Goal: Information Seeking & Learning: Understand process/instructions

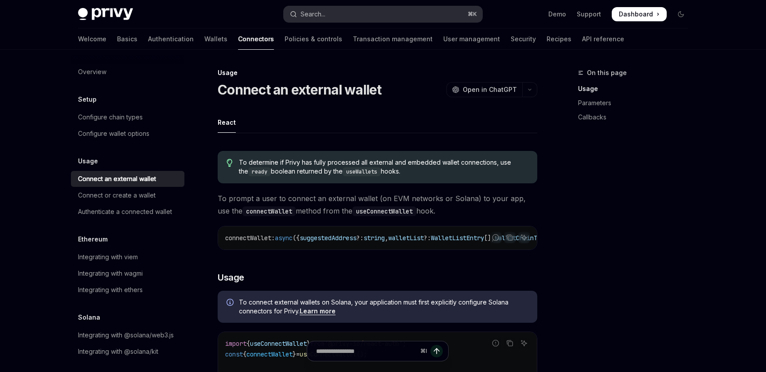
click at [329, 16] on button "Search... ⌘ K" at bounding box center [383, 14] width 199 height 16
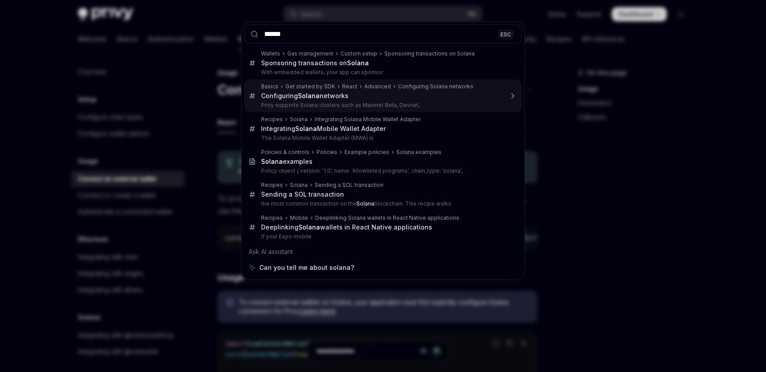
type input "******"
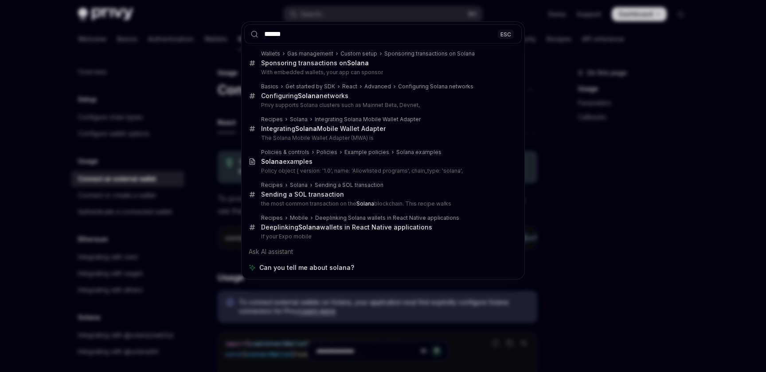
click at [177, 147] on div "****** ESC Wallets Gas management Custom setup Sponsoring transactions on Solan…" at bounding box center [383, 186] width 766 height 372
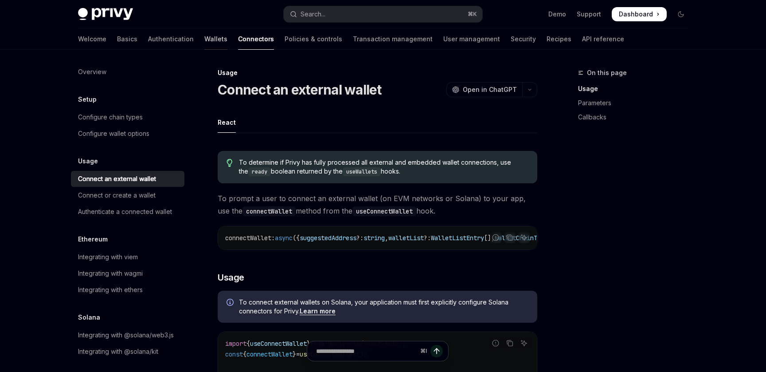
click at [204, 45] on link "Wallets" at bounding box center [215, 38] width 23 height 21
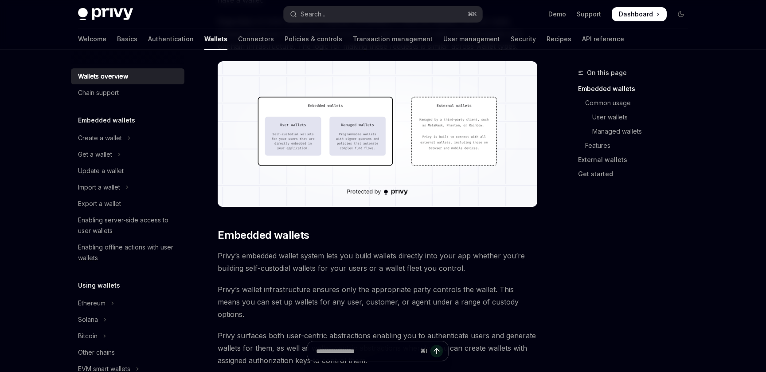
scroll to position [269, 0]
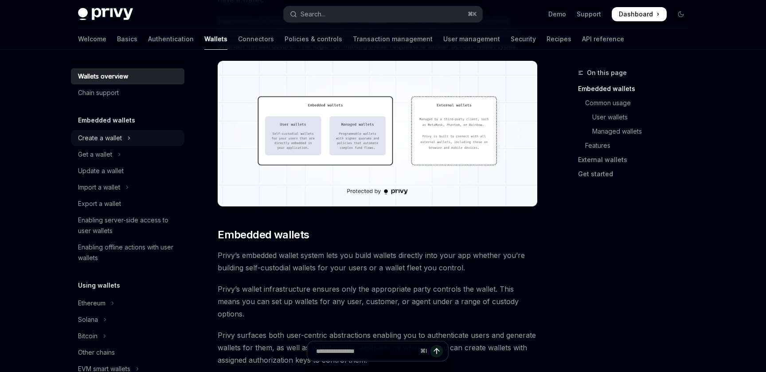
click at [142, 137] on button "Create a wallet" at bounding box center [128, 138] width 114 height 16
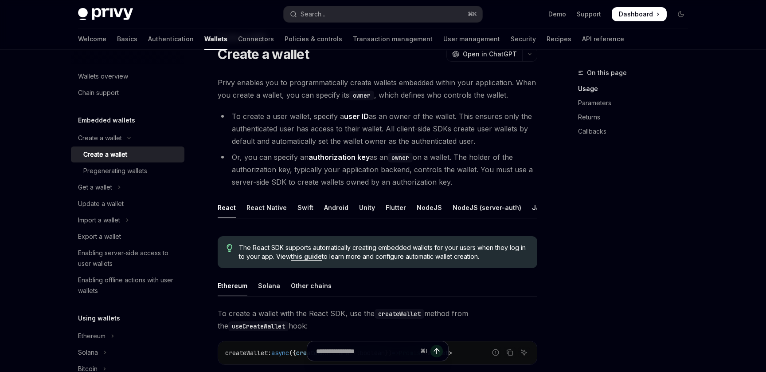
scroll to position [35, 0]
click at [277, 285] on div "Solana" at bounding box center [269, 286] width 22 height 21
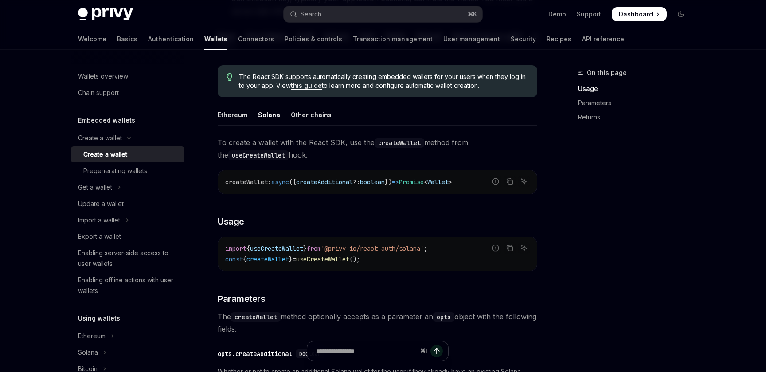
scroll to position [206, 0]
click at [236, 119] on div "Ethereum" at bounding box center [233, 115] width 30 height 21
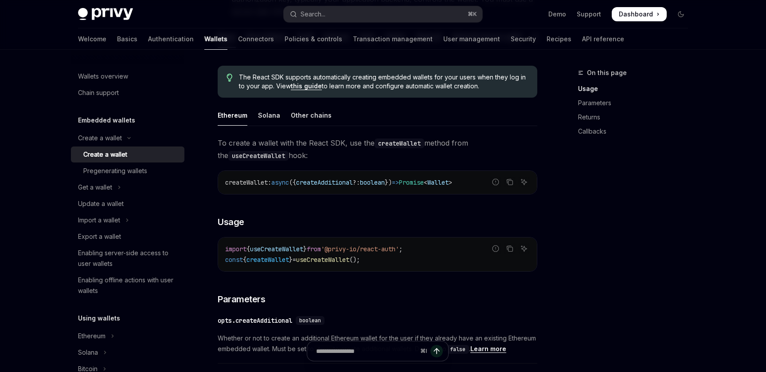
click at [253, 118] on ul "Ethereum Solana Other chains" at bounding box center [378, 115] width 320 height 21
click at [256, 118] on ul "Ethereum Solana Other chains" at bounding box center [378, 115] width 320 height 21
click at [258, 118] on div "Solana" at bounding box center [269, 115] width 22 height 21
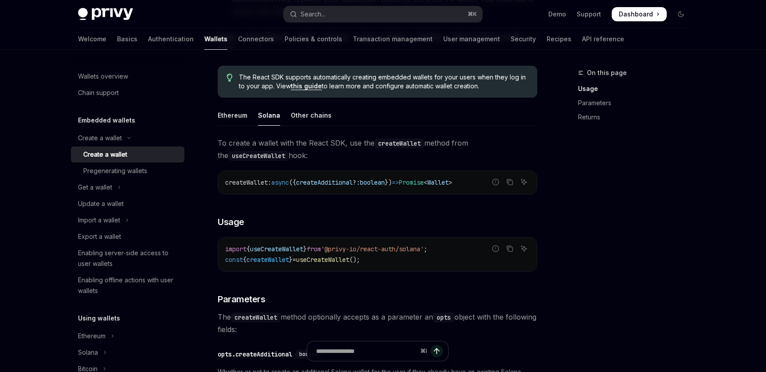
click at [247, 118] on ul "Ethereum Solana Other chains" at bounding box center [378, 115] width 320 height 21
click at [245, 119] on div "Ethereum" at bounding box center [233, 115] width 30 height 21
type textarea "*"
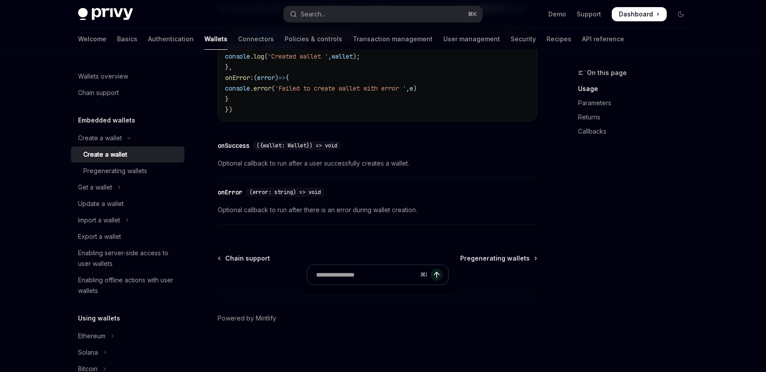
scroll to position [700, 0]
